Goal: Transaction & Acquisition: Purchase product/service

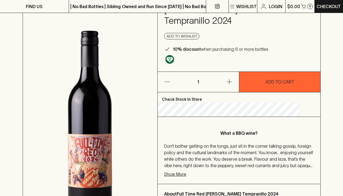
scroll to position [50, 0]
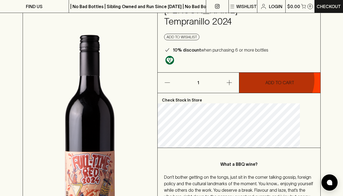
click at [275, 79] on p "ADD TO CART" at bounding box center [279, 82] width 29 height 6
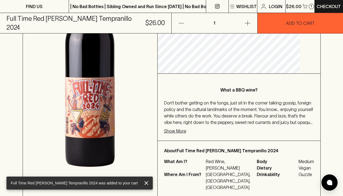
scroll to position [0, 0]
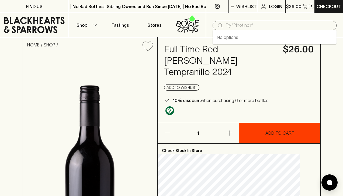
click at [242, 23] on input "text" at bounding box center [279, 25] width 107 height 9
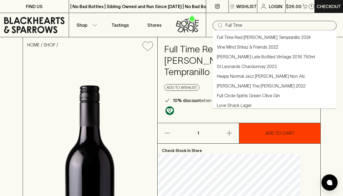
type input "Full Time"
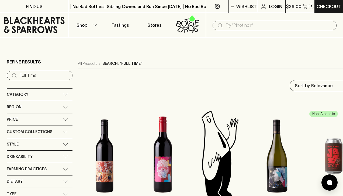
click at [266, 27] on input "text" at bounding box center [279, 25] width 107 height 9
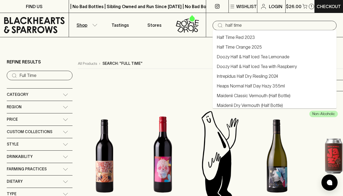
click at [259, 36] on li "Half Time Red 2023" at bounding box center [275, 37] width 124 height 10
type input "Half Time Red 2023"
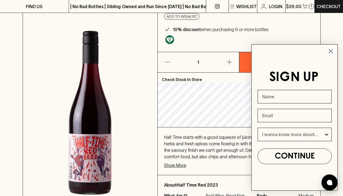
scroll to position [47, 0]
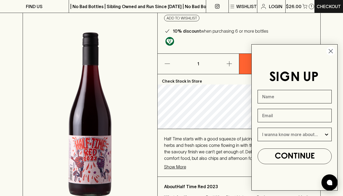
click at [332, 51] on circle "Close dialog" at bounding box center [330, 51] width 9 height 9
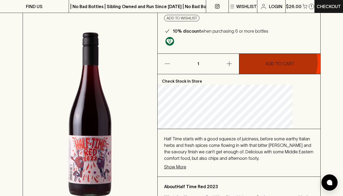
click at [277, 62] on p "ADD TO CART" at bounding box center [279, 63] width 29 height 6
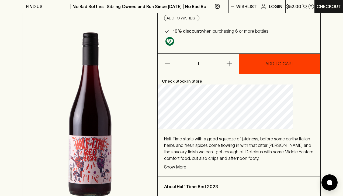
click at [267, 63] on p "ADD TO CART" at bounding box center [279, 63] width 29 height 6
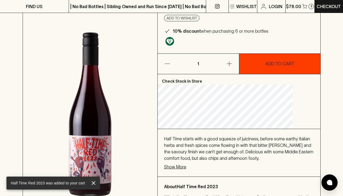
scroll to position [0, 0]
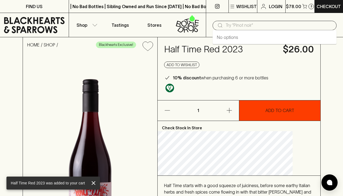
click at [233, 26] on input "text" at bounding box center [279, 25] width 107 height 9
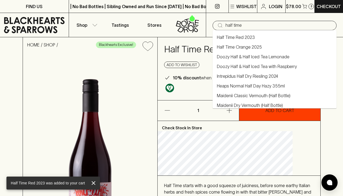
click at [229, 45] on link "Half Time Orange 2025" at bounding box center [239, 47] width 45 height 6
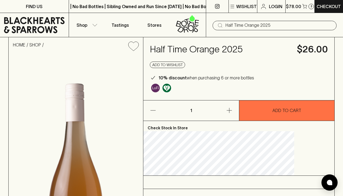
click at [253, 27] on input "Half Time Orange 2025" at bounding box center [279, 25] width 107 height 9
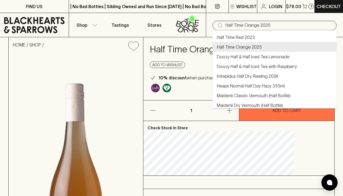
click at [253, 27] on input "Half Time Orange 2025" at bounding box center [279, 25] width 107 height 9
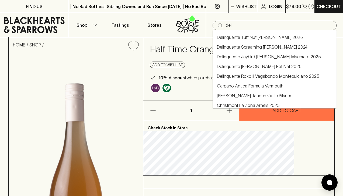
click at [247, 76] on link "Delinquente Roko il Vagabondo Montepulciano 2025" at bounding box center [268, 76] width 102 height 6
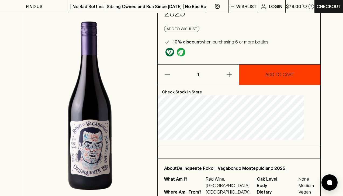
scroll to position [58, 0]
click at [227, 71] on button "button" at bounding box center [222, 74] width 34 height 20
click at [270, 75] on p "ADD TO CART" at bounding box center [279, 74] width 29 height 6
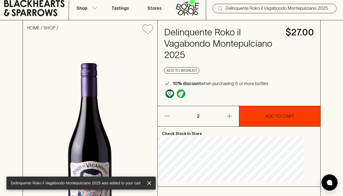
scroll to position [0, 0]
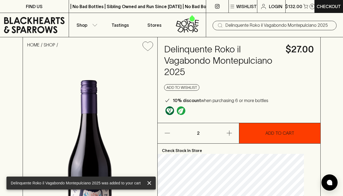
click at [248, 26] on input "Delinquente Roko il Vagabondo Montepulciano 2025" at bounding box center [279, 25] width 107 height 9
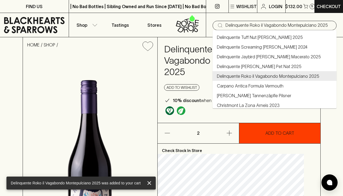
click at [248, 26] on input "Delinquente Roko il Vagabondo Montepulciano 2025" at bounding box center [279, 25] width 107 height 9
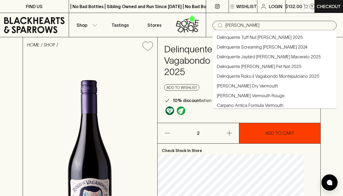
click at [231, 68] on link "Delinquente [PERSON_NAME] Pet Nat 2025" at bounding box center [259, 66] width 85 height 6
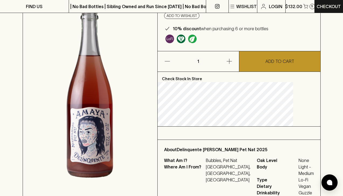
scroll to position [71, 0]
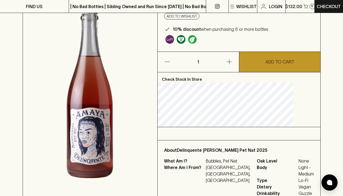
type input "Delinquente [PERSON_NAME] Pet Nat 2025"
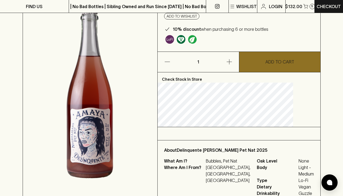
click at [281, 58] on p "ADD TO CART" at bounding box center [279, 61] width 29 height 6
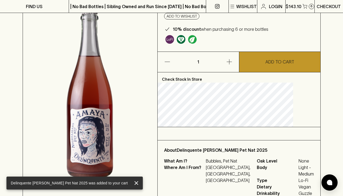
click at [323, 10] on link "Checkout" at bounding box center [329, 6] width 28 height 13
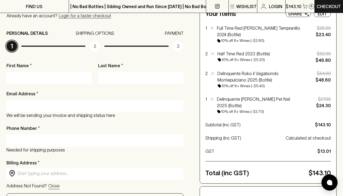
scroll to position [55, 0]
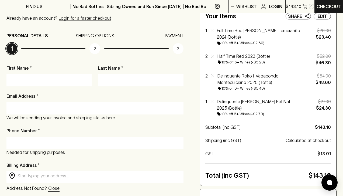
click at [38, 81] on input "First Name *" at bounding box center [49, 80] width 77 height 9
type input "[PERSON_NAME]"
type input "[EMAIL_ADDRESS][DOMAIN_NAME]"
type input "0409380014"
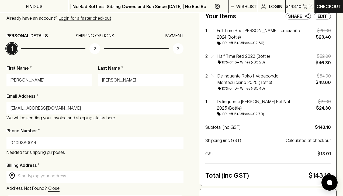
type input "[STREET_ADDRESS]"
type input "MOUNT [PERSON_NAME]"
type input "3796"
type input "VIC"
click at [80, 93] on div "Email Address * [EMAIL_ADDRESS][DOMAIN_NAME] We will be sending your invoice an…" at bounding box center [94, 107] width 177 height 28
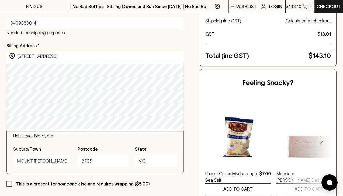
scroll to position [174, 0]
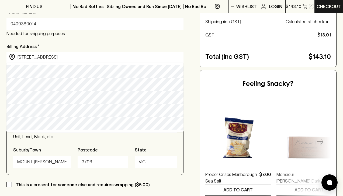
click at [54, 162] on input "MOUNT [PERSON_NAME]" at bounding box center [42, 161] width 50 height 9
click at [78, 58] on input "[STREET_ADDRESS]" at bounding box center [100, 57] width 164 height 6
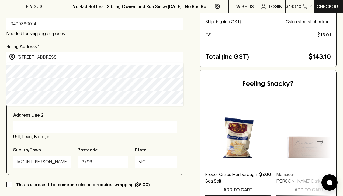
type input "[STREET_ADDRESS][PERSON_NAME]"
type input "[STREET_ADDRESS]"
type input "Mount [PERSON_NAME]"
type input "Victoria"
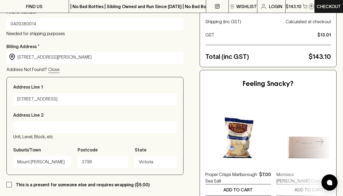
type input "[STREET_ADDRESS][PERSON_NAME]"
click at [189, 94] on div "Checkout Already have an account? Login for a faster checkout PERSONAL DETAILS …" at bounding box center [171, 77] width 330 height 384
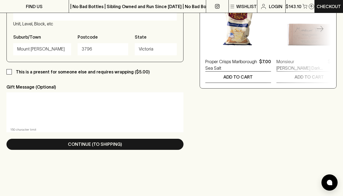
scroll to position [293, 0]
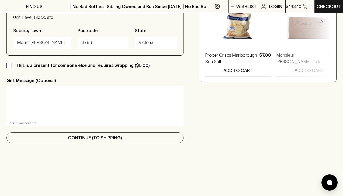
click at [78, 136] on p "Continue (To Shipping)" at bounding box center [95, 137] width 54 height 6
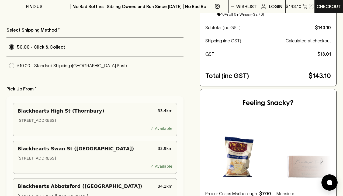
scroll to position [154, 0]
click at [80, 63] on p "$10.00 - Standard Shipping ([GEOGRAPHIC_DATA] Post)" at bounding box center [100, 66] width 167 height 6
click at [17, 62] on input "$10.00 - Standard Shipping ([GEOGRAPHIC_DATA] Post)" at bounding box center [11, 66] width 10 height 10
radio input "true"
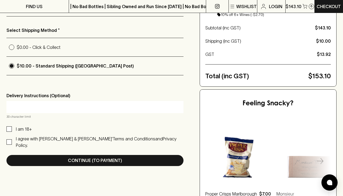
click at [7, 126] on input "I am 18+" at bounding box center [8, 128] width 5 height 5
checkbox input "true"
click at [53, 107] on input "text" at bounding box center [95, 106] width 169 height 9
click at [54, 105] on input "Leave at door if nobody is hom" at bounding box center [95, 106] width 169 height 9
click at [76, 104] on input "Leave at door if noone is hom" at bounding box center [95, 106] width 169 height 9
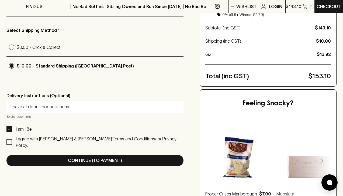
type input "Leave at door if noone is home"
click at [10, 138] on label "I agree with [PERSON_NAME] & [PERSON_NAME]’ Terms and Conditions and Privacy Po…" at bounding box center [94, 141] width 177 height 13
click at [10, 139] on input "I agree with [PERSON_NAME] & [PERSON_NAME]’ Terms and Conditions and Privacy Po…" at bounding box center [8, 141] width 5 height 5
checkbox input "true"
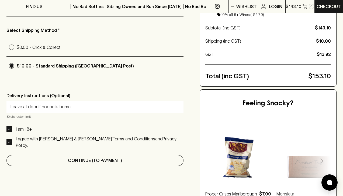
click at [90, 157] on p "Continue (To Payment)" at bounding box center [95, 160] width 54 height 6
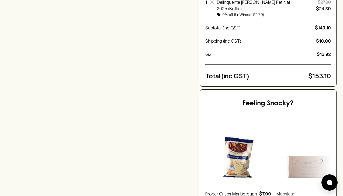
scroll to position [0, 0]
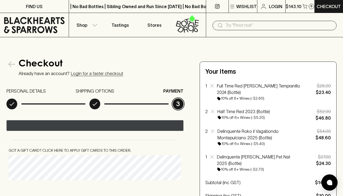
click at [98, 127] on text "••••••" at bounding box center [97, 126] width 7 height 4
